Goal: Check status

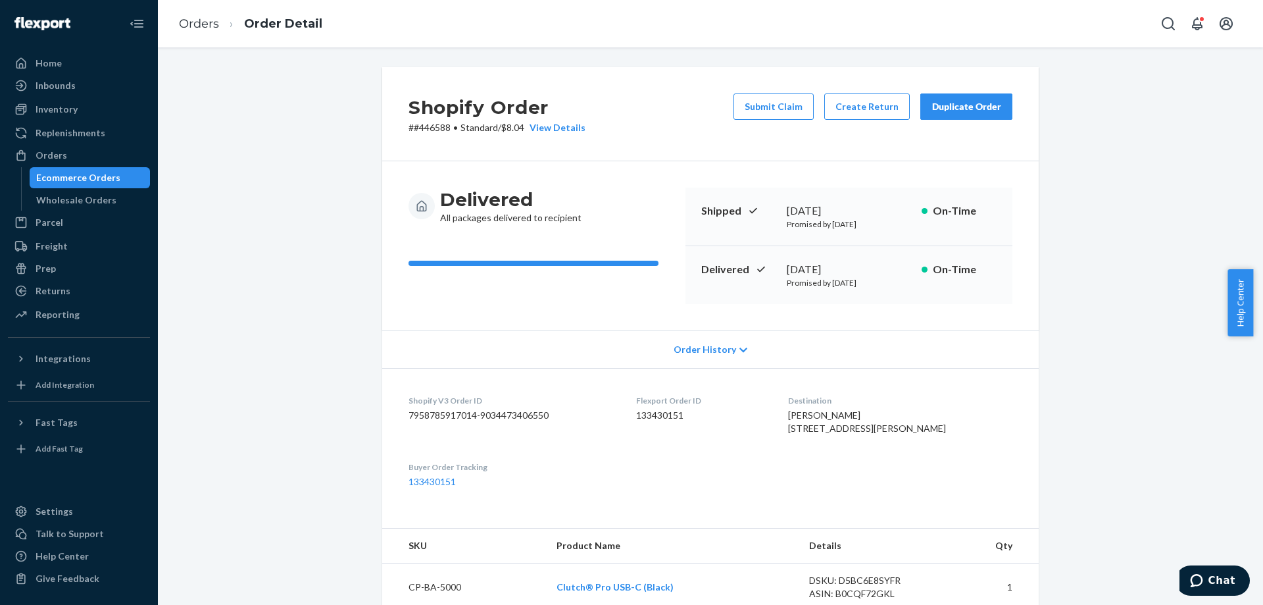
click at [343, 143] on div "Shopify Order # #446588 • Standard / $8.04 View Details Submit Claim Create Ret…" at bounding box center [711, 541] width 1086 height 948
click at [132, 172] on div "Ecommerce Orders" at bounding box center [90, 177] width 118 height 18
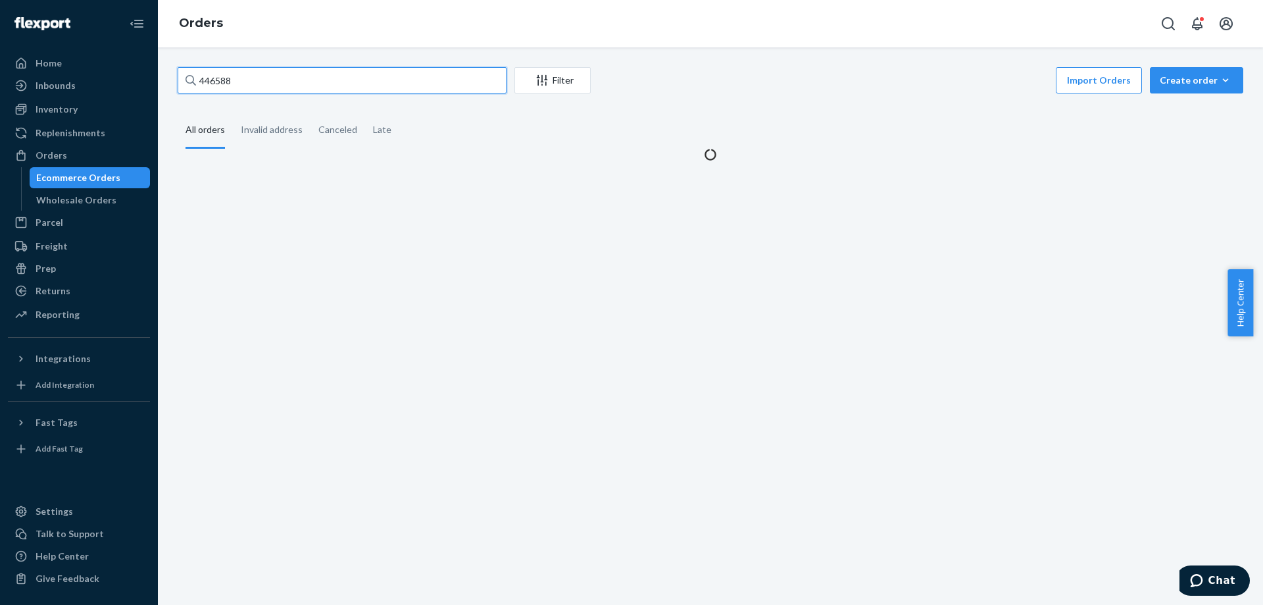
click at [443, 80] on input "446588" at bounding box center [342, 80] width 329 height 26
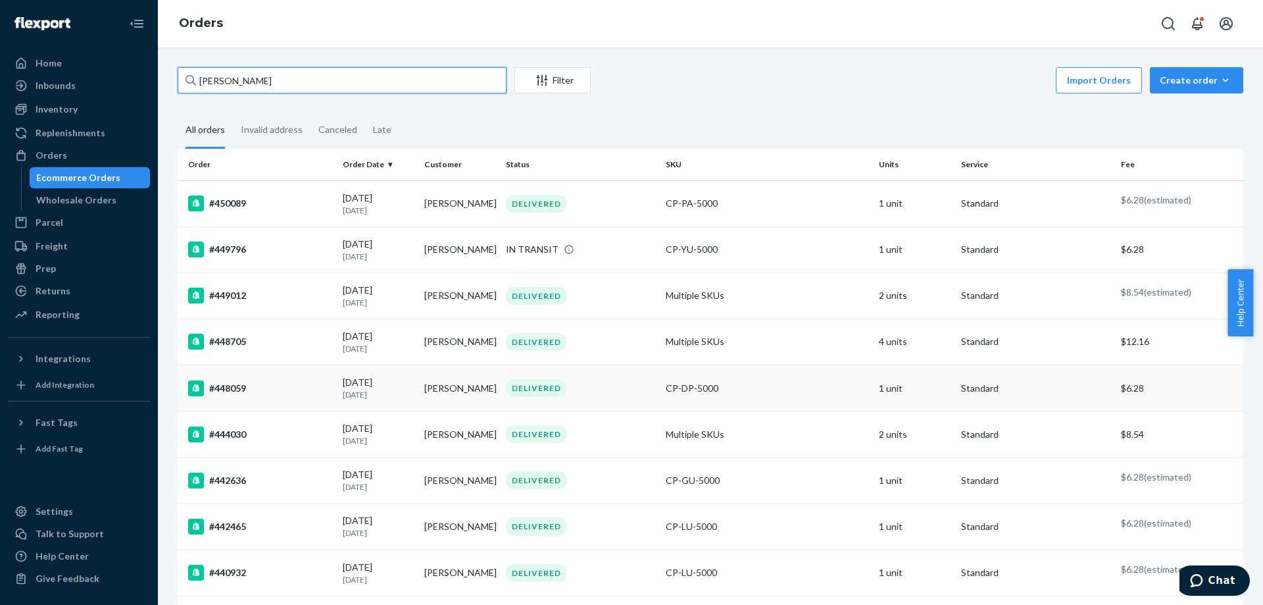
type input "[PERSON_NAME]"
click at [560, 382] on div "DELIVERED" at bounding box center [536, 388] width 61 height 18
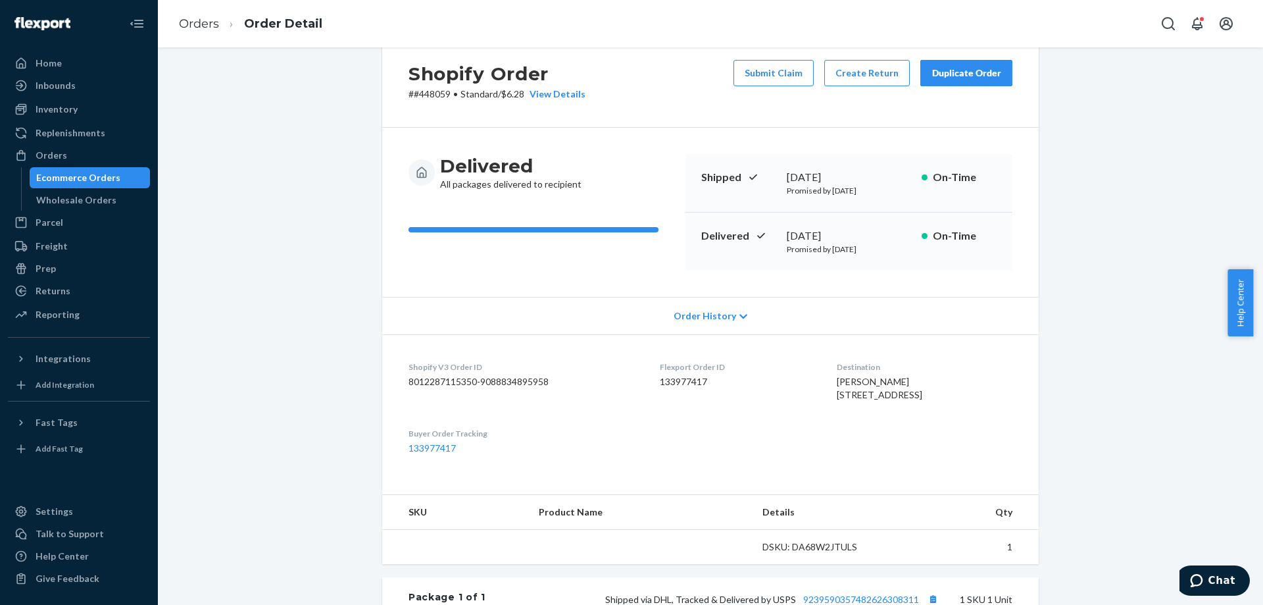
scroll to position [66, 0]
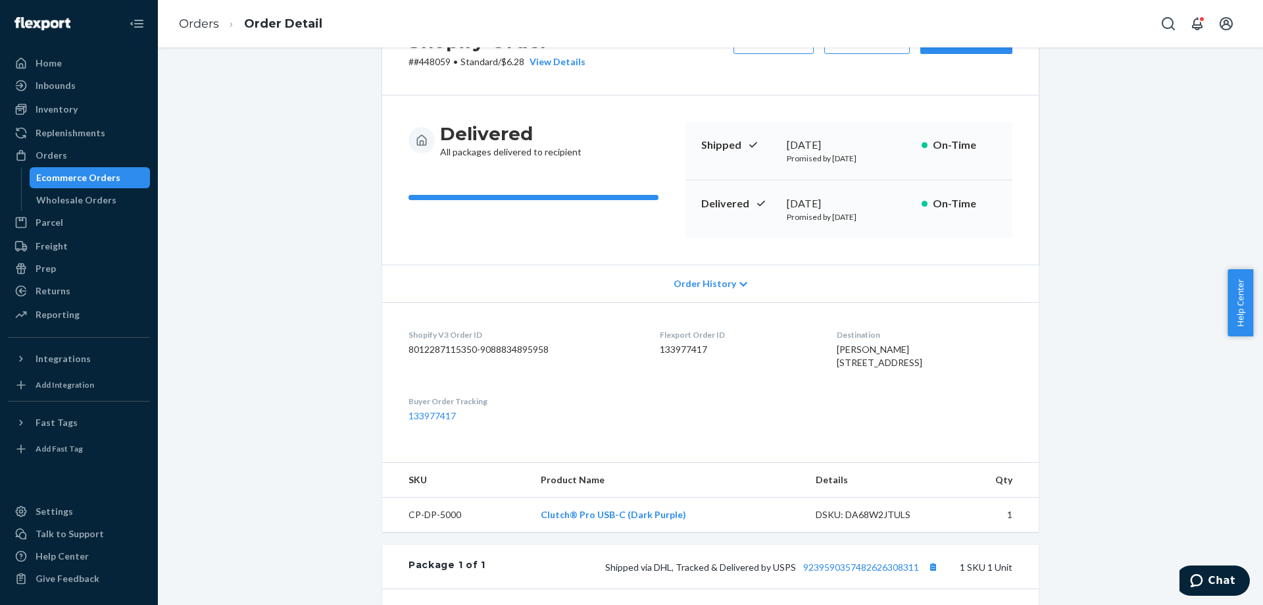
drag, startPoint x: 846, startPoint y: 382, endPoint x: 834, endPoint y: 364, distance: 22.3
click at [837, 366] on div "[PERSON_NAME] [STREET_ADDRESS]" at bounding box center [925, 356] width 176 height 26
click at [837, 364] on span "[PERSON_NAME] [STREET_ADDRESS]" at bounding box center [880, 355] width 86 height 24
drag, startPoint x: 835, startPoint y: 374, endPoint x: 817, endPoint y: 333, distance: 44.8
click at [821, 342] on dl "Shopify V3 Order ID 8012287115350-9088834895958 Flexport Order ID 133977417 Des…" at bounding box center [710, 375] width 657 height 147
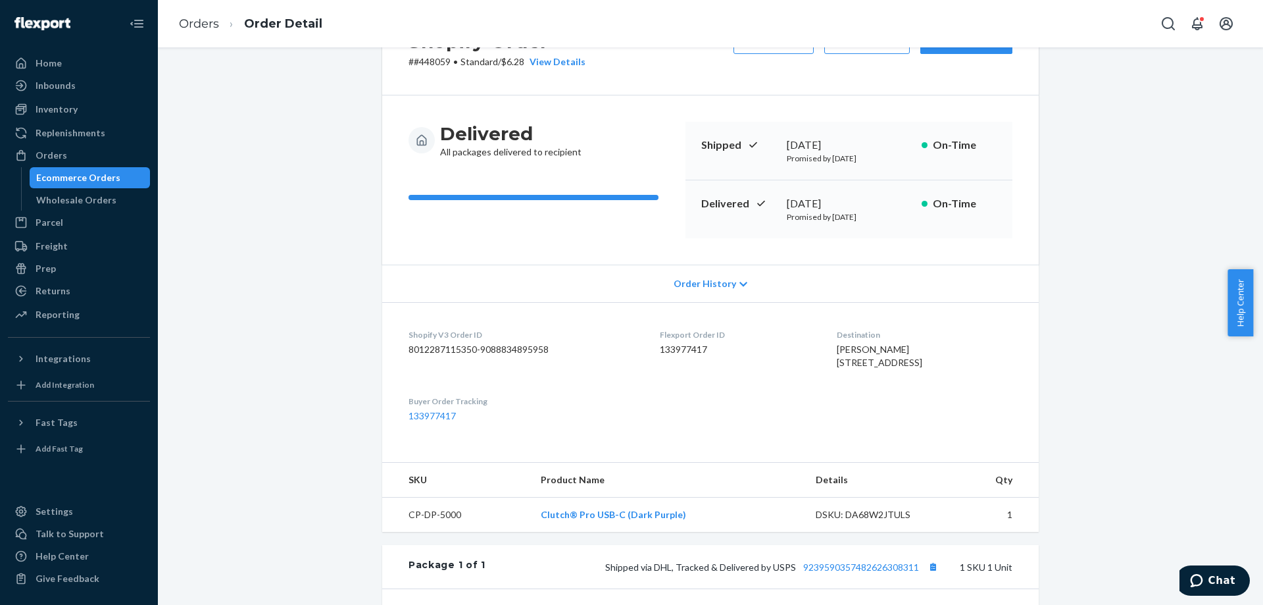
click at [817, 333] on dl "Shopify V3 Order ID 8012287115350-9088834895958 Flexport Order ID 133977417 Des…" at bounding box center [710, 375] width 657 height 147
drag, startPoint x: 838, startPoint y: 366, endPoint x: 849, endPoint y: 386, distance: 23.3
click at [848, 369] on div "[PERSON_NAME] [STREET_ADDRESS]" at bounding box center [925, 356] width 176 height 26
click at [849, 369] on div "[PERSON_NAME] [STREET_ADDRESS]" at bounding box center [925, 356] width 176 height 26
drag, startPoint x: 853, startPoint y: 383, endPoint x: 828, endPoint y: 343, distance: 47.1
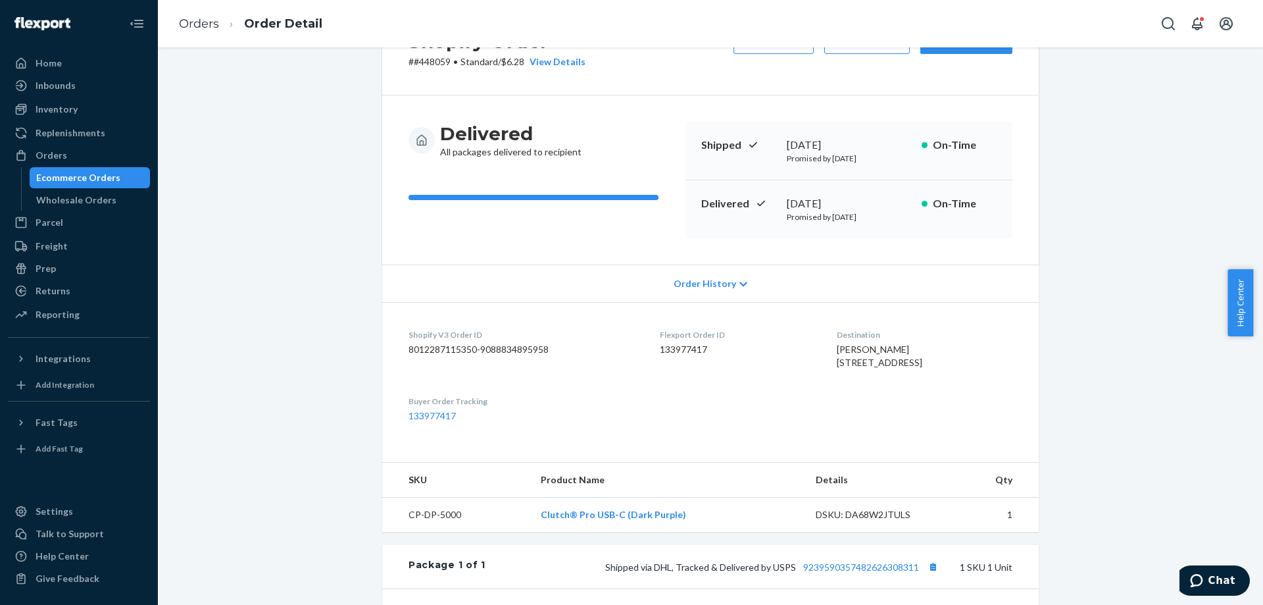
click at [837, 343] on div "[PERSON_NAME] [STREET_ADDRESS]" at bounding box center [925, 356] width 176 height 26
click at [837, 343] on span "[PERSON_NAME] [STREET_ADDRESS]" at bounding box center [880, 355] width 86 height 24
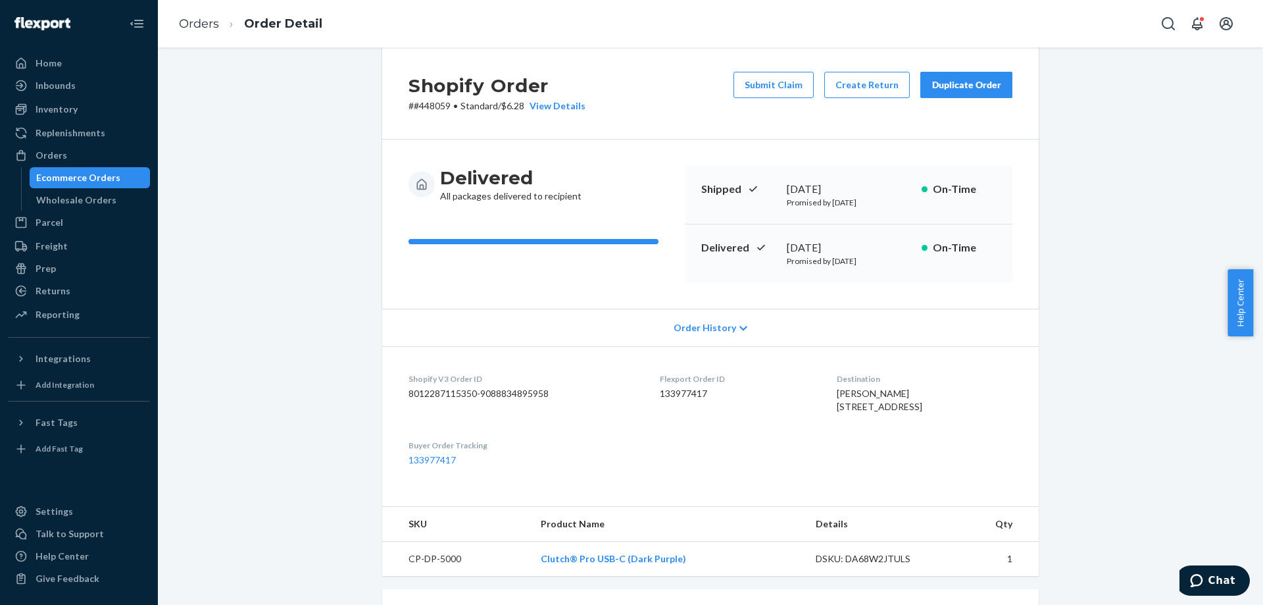
scroll to position [0, 0]
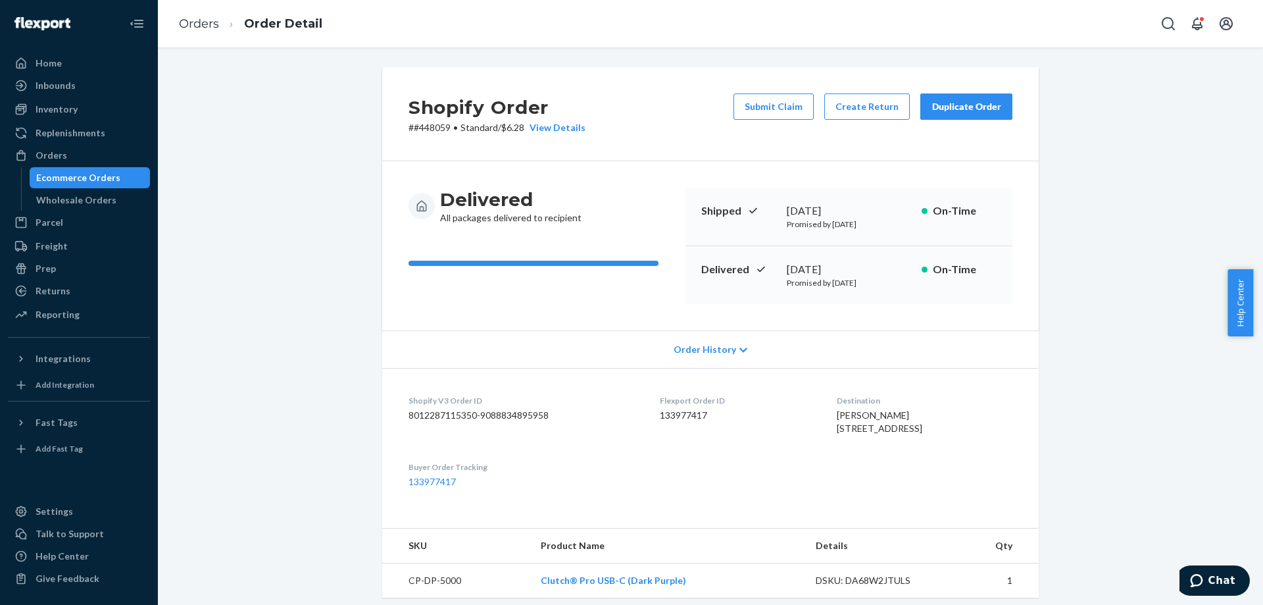
click at [434, 133] on p "# #448059 • Standard / $6.28 View Details" at bounding box center [497, 127] width 177 height 13
copy p "448059"
click at [690, 272] on div "Delivered [DATE] Promised by [DATE] On-Time" at bounding box center [849, 275] width 327 height 58
